Goal: Task Accomplishment & Management: Use online tool/utility

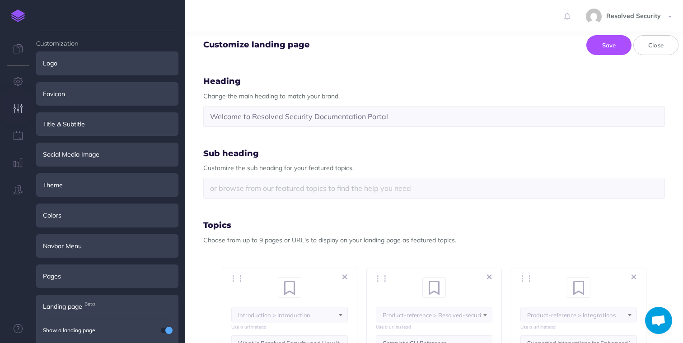
select select "null"
select select "PPL-BZPH-5OH-OHU"
select select "4MN-GIRM-TJD-KXI"
select select "XPL-2QKO-UPZ-[MEDICAL_DATA]"
select select "EEB-JTK8-RQ3-CWB"
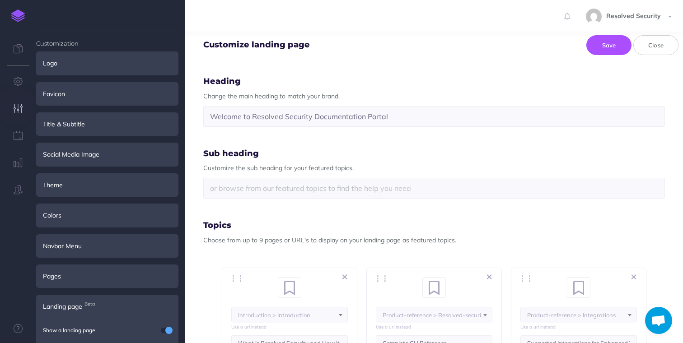
select select "9QS-HW90-FG8-HJ8"
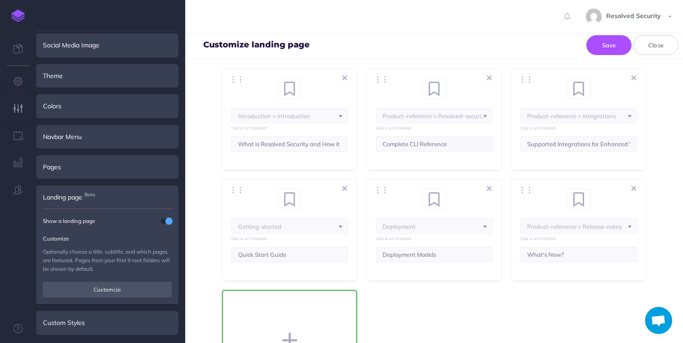
scroll to position [144, 0]
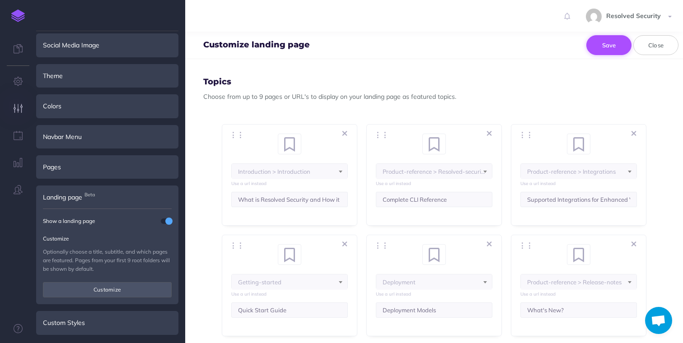
click at [607, 48] on button "Save" at bounding box center [608, 45] width 45 height 20
click at [610, 46] on button "Save" at bounding box center [608, 45] width 45 height 20
click at [655, 44] on button "Close" at bounding box center [655, 45] width 45 height 20
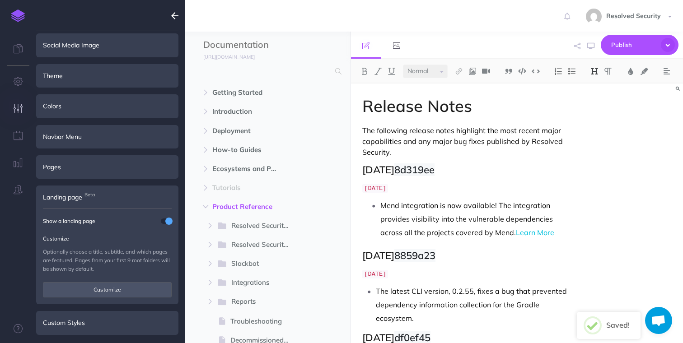
click at [172, 16] on icon "button" at bounding box center [174, 15] width 7 height 11
